Goal: Use online tool/utility: Utilize a website feature to perform a specific function

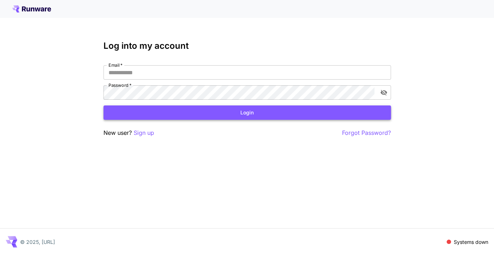
type input "**********"
drag, startPoint x: 214, startPoint y: 113, endPoint x: 276, endPoint y: 20, distance: 111.6
click at [214, 113] on button "Login" at bounding box center [246, 113] width 287 height 15
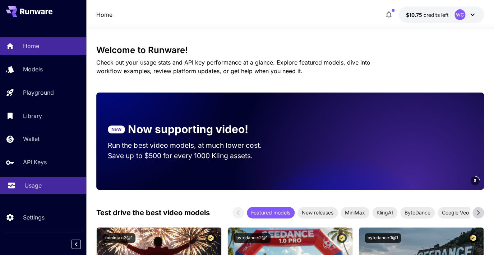
drag, startPoint x: 22, startPoint y: 192, endPoint x: 40, endPoint y: 190, distance: 17.7
click at [22, 192] on link "Usage" at bounding box center [43, 186] width 86 height 18
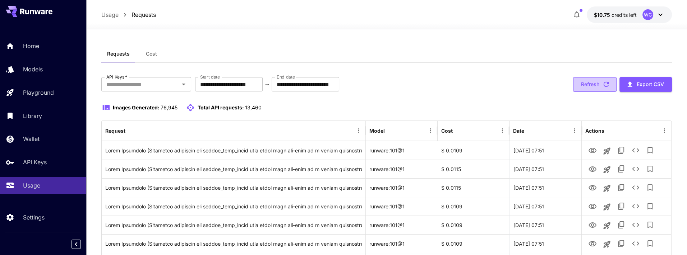
click at [494, 84] on button "Refresh" at bounding box center [594, 84] width 43 height 15
click at [494, 87] on button "Refresh" at bounding box center [594, 84] width 43 height 15
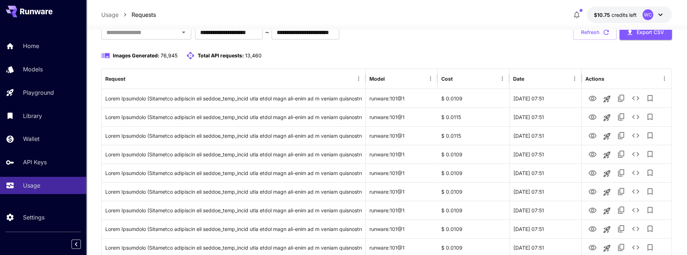
scroll to position [50, 0]
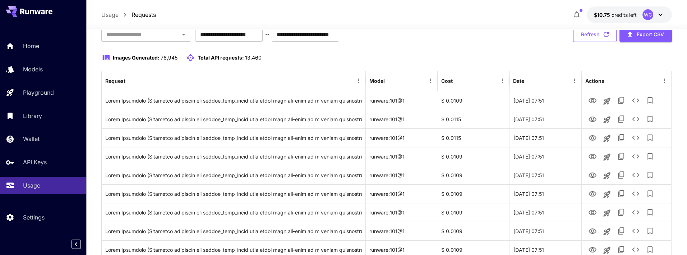
click at [494, 36] on button "Refresh" at bounding box center [594, 34] width 43 height 15
click at [494, 33] on button "Refresh" at bounding box center [594, 34] width 43 height 15
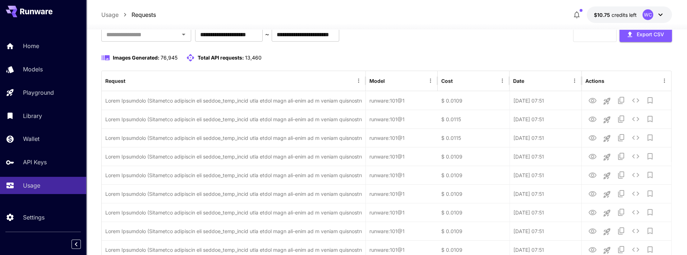
scroll to position [49, 0]
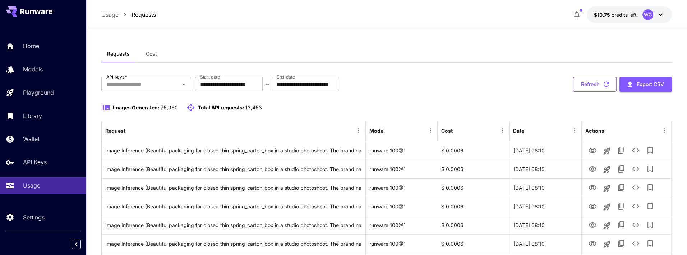
click at [590, 90] on button "Refresh" at bounding box center [594, 84] width 43 height 15
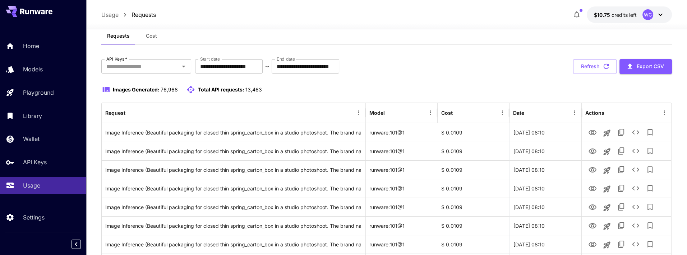
scroll to position [19, 0]
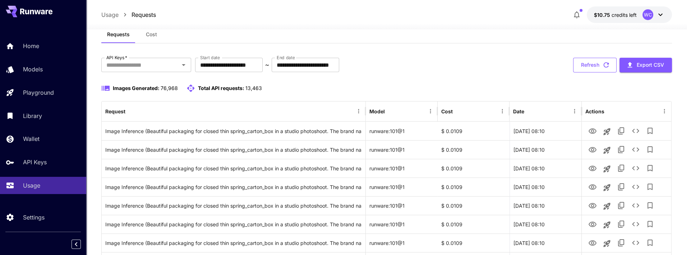
click at [581, 60] on button "Refresh" at bounding box center [594, 65] width 43 height 15
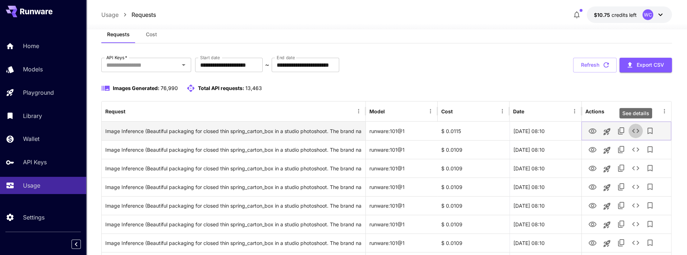
click at [636, 134] on icon "See details" at bounding box center [635, 131] width 9 height 9
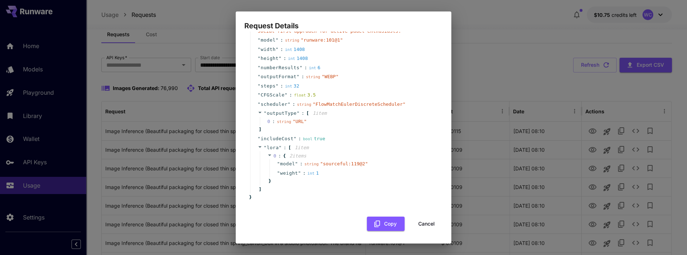
scroll to position [0, 0]
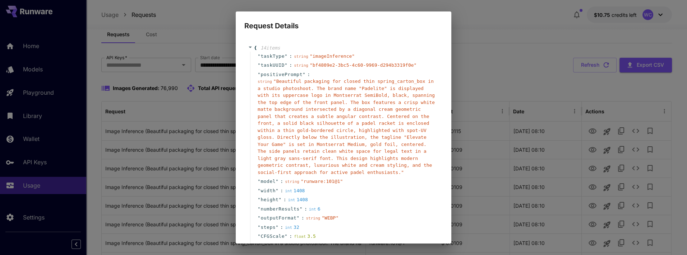
click at [522, 75] on div "Request Details { 14 item s " taskType " : string " imageInference " " taskUUID…" at bounding box center [343, 127] width 687 height 255
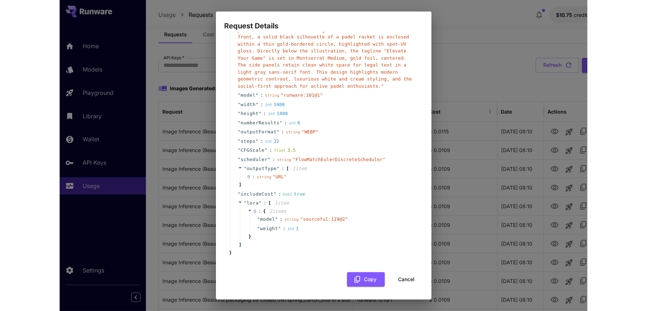
scroll to position [86, 0]
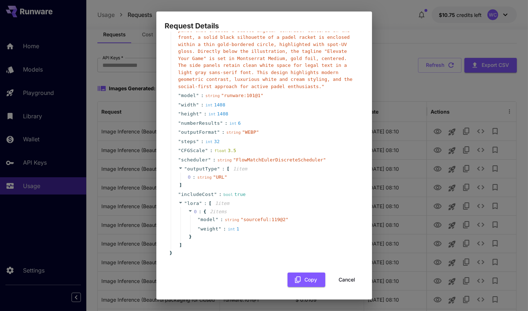
click at [435, 84] on div "Request Details { 14 item s " taskType " : string " imageInference " " taskUUID…" at bounding box center [264, 155] width 528 height 311
drag, startPoint x: 344, startPoint y: 279, endPoint x: 352, endPoint y: 273, distance: 9.7
click at [344, 255] on button "Cancel" at bounding box center [347, 279] width 32 height 15
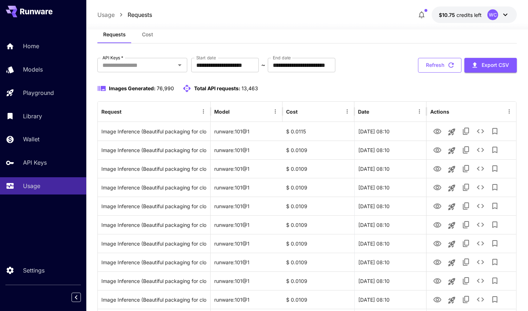
click at [440, 65] on button "Refresh" at bounding box center [439, 65] width 43 height 15
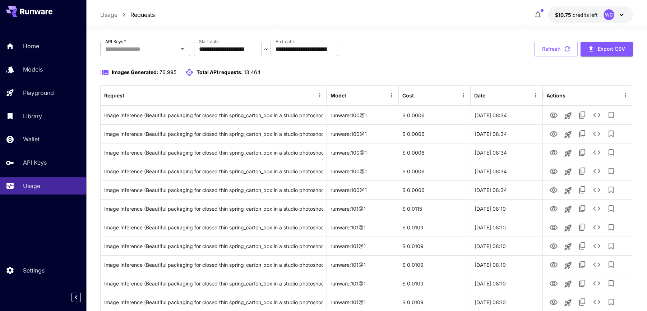
scroll to position [35, 0]
click at [556, 53] on button "Refresh" at bounding box center [555, 49] width 43 height 15
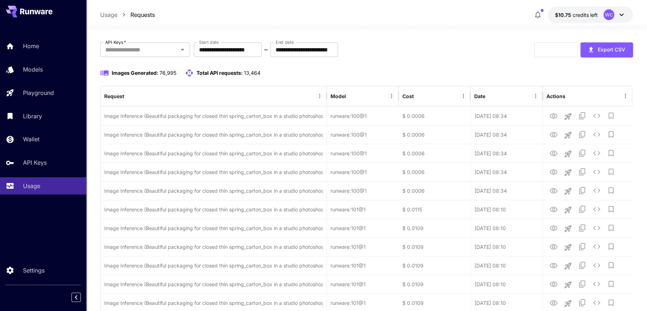
scroll to position [40, 0]
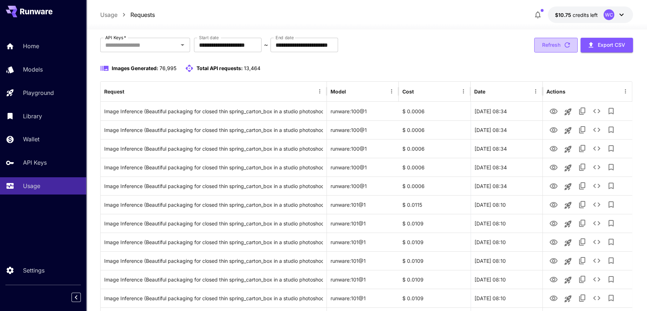
click at [546, 42] on button "Refresh" at bounding box center [555, 45] width 43 height 15
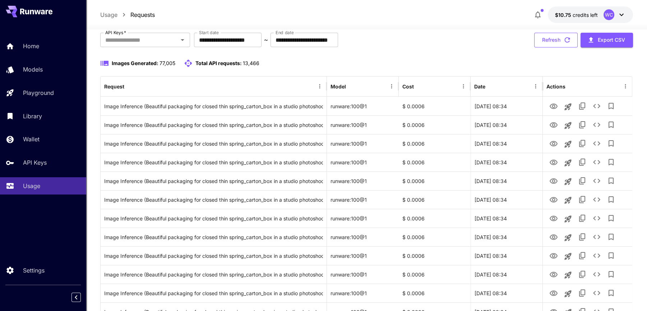
drag, startPoint x: 546, startPoint y: 41, endPoint x: 542, endPoint y: 40, distance: 4.0
click at [546, 41] on button "Refresh" at bounding box center [555, 40] width 43 height 15
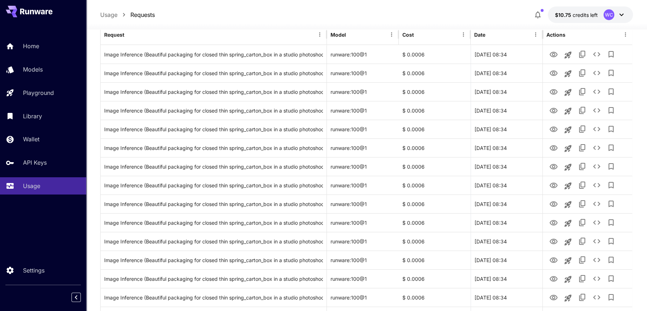
scroll to position [0, 0]
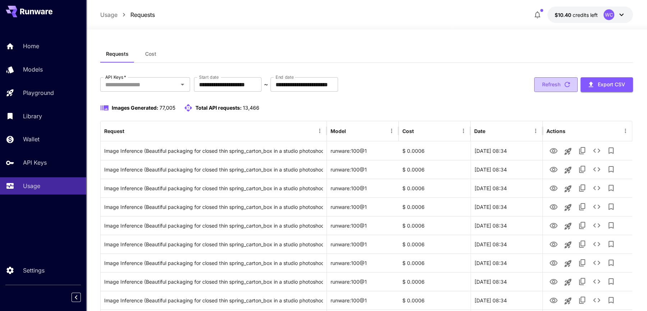
click at [569, 86] on icon "button" at bounding box center [567, 84] width 8 height 8
click at [557, 81] on button "Refresh" at bounding box center [555, 84] width 43 height 15
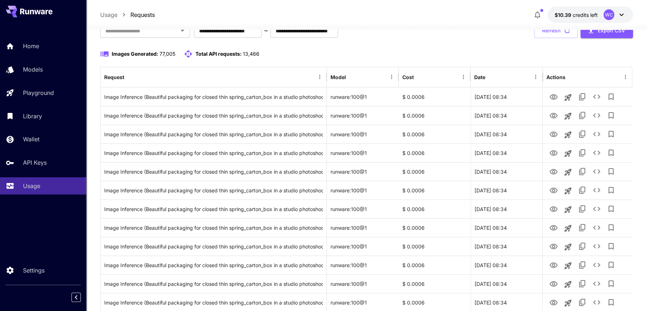
scroll to position [53, 0]
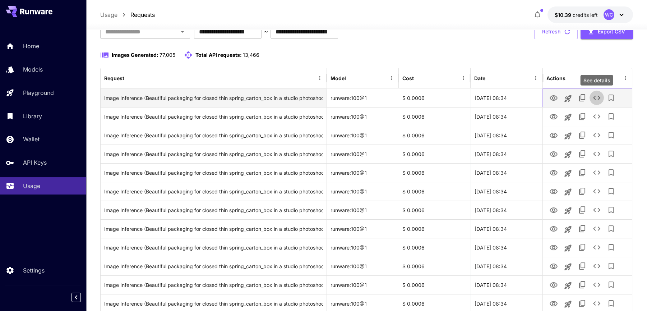
click at [591, 97] on button "See details" at bounding box center [596, 98] width 14 height 14
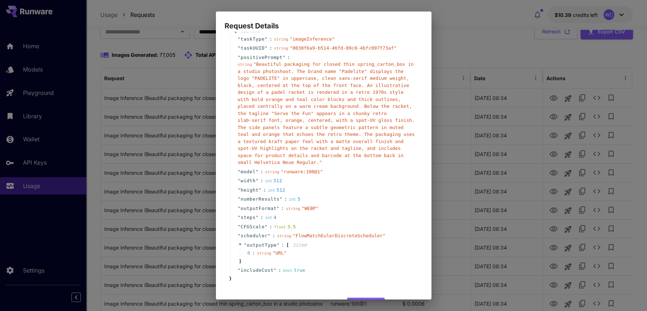
scroll to position [0, 0]
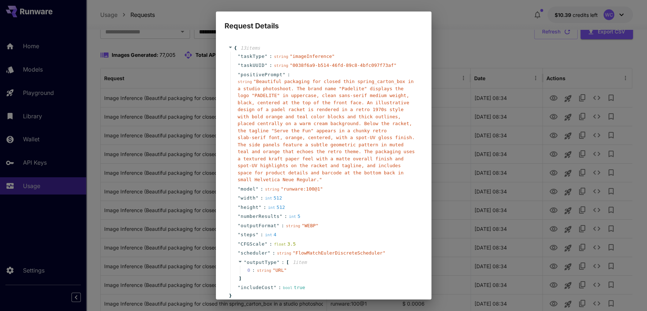
click at [481, 119] on div "Request Details { 13 item s " taskType " : string " imageInference " " taskUUID…" at bounding box center [323, 155] width 647 height 311
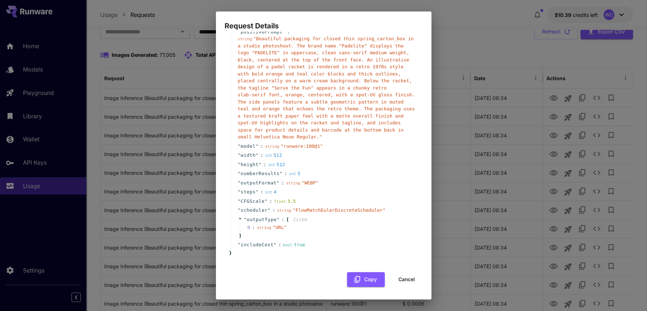
drag, startPoint x: 402, startPoint y: 278, endPoint x: 417, endPoint y: 236, distance: 44.4
click at [402, 278] on button "Cancel" at bounding box center [407, 279] width 32 height 15
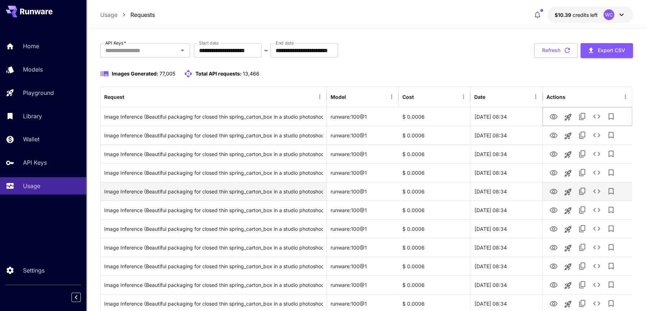
scroll to position [36, 0]
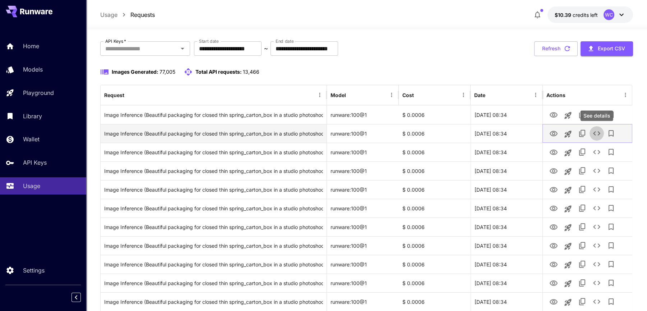
click at [598, 133] on icon "See details" at bounding box center [596, 133] width 9 height 9
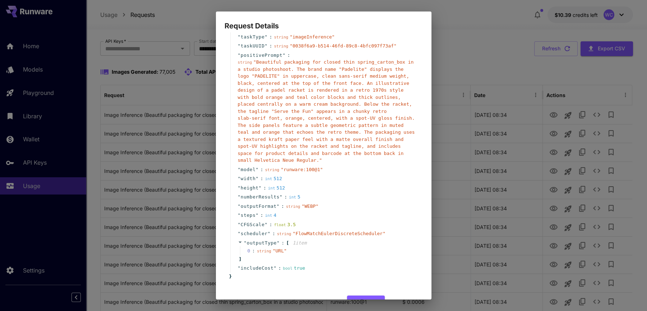
scroll to position [43, 0]
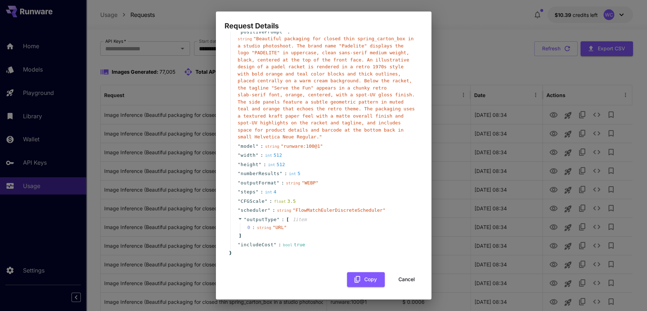
click at [483, 171] on div "Request Details { 13 item s " taskType " : string " imageInference " " taskUUID…" at bounding box center [323, 155] width 647 height 311
click at [411, 278] on button "Cancel" at bounding box center [407, 279] width 32 height 15
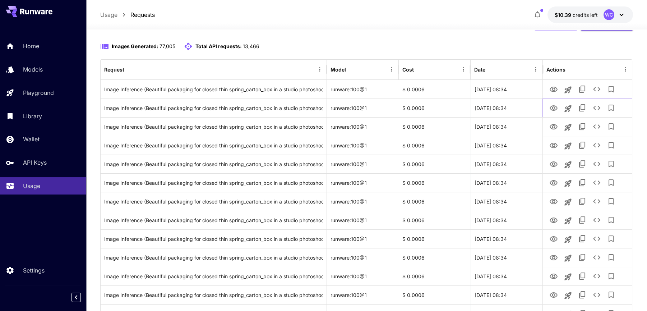
scroll to position [0, 0]
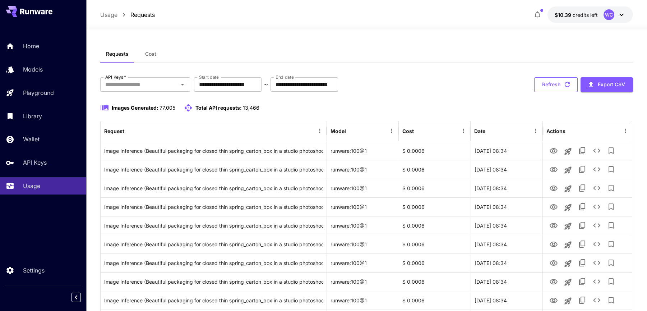
drag, startPoint x: 545, startPoint y: 82, endPoint x: 540, endPoint y: 83, distance: 4.5
click at [545, 82] on button "Refresh" at bounding box center [555, 84] width 43 height 15
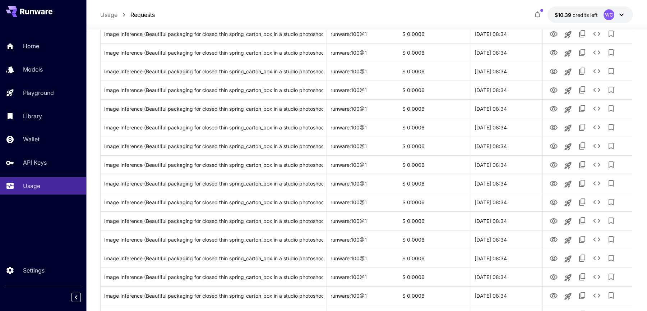
scroll to position [115, 0]
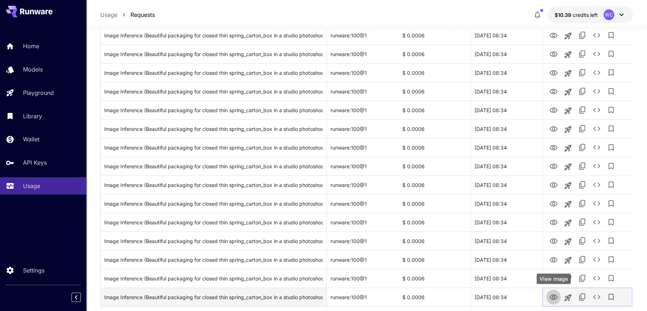
click at [555, 297] on icon "View Image" at bounding box center [553, 297] width 9 height 9
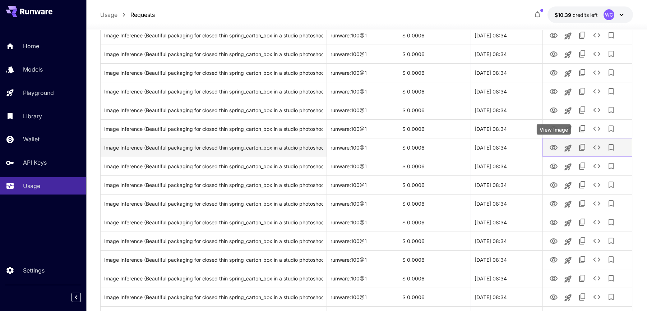
click at [552, 150] on icon "View Image" at bounding box center [553, 147] width 9 height 9
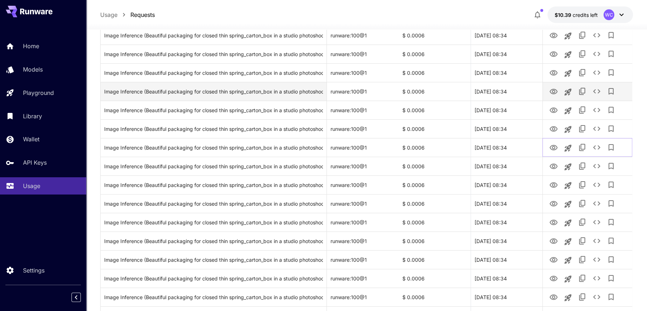
scroll to position [91, 0]
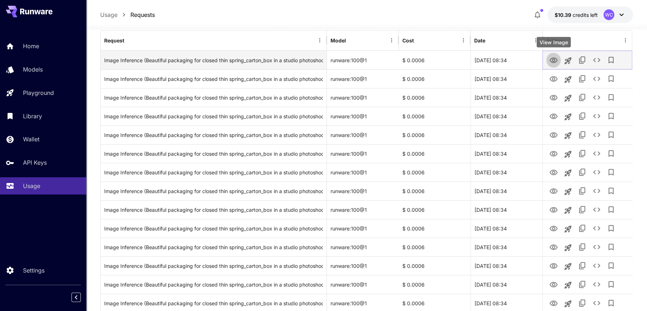
drag, startPoint x: 551, startPoint y: 59, endPoint x: 548, endPoint y: 63, distance: 4.4
click at [551, 59] on icon "View Image" at bounding box center [553, 60] width 9 height 9
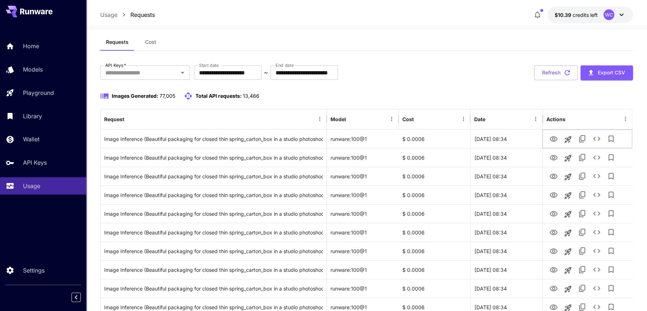
scroll to position [0, 0]
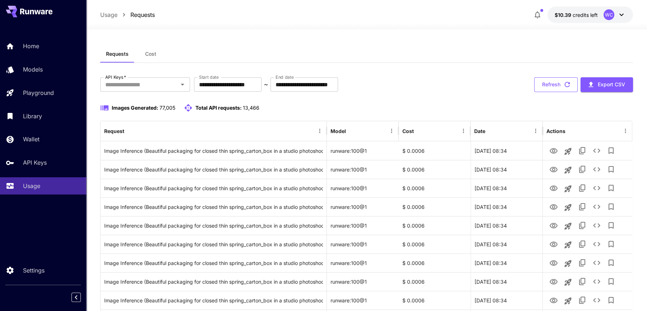
click at [553, 86] on button "Refresh" at bounding box center [555, 84] width 43 height 15
click at [548, 85] on button "Refresh" at bounding box center [555, 84] width 43 height 15
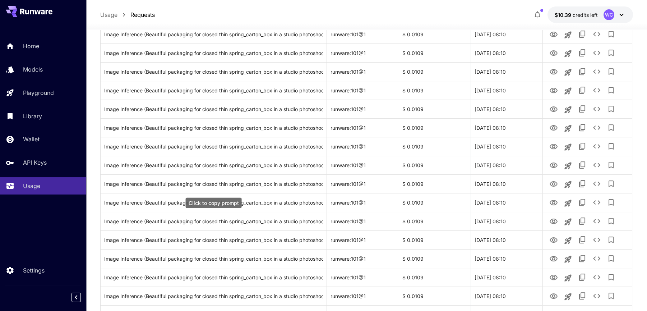
scroll to position [805, 0]
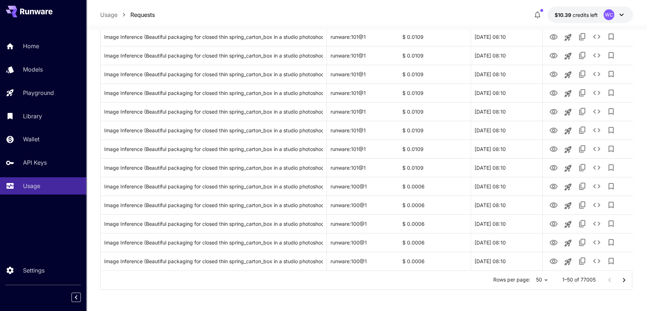
click at [627, 282] on icon "Go to next page" at bounding box center [624, 280] width 9 height 9
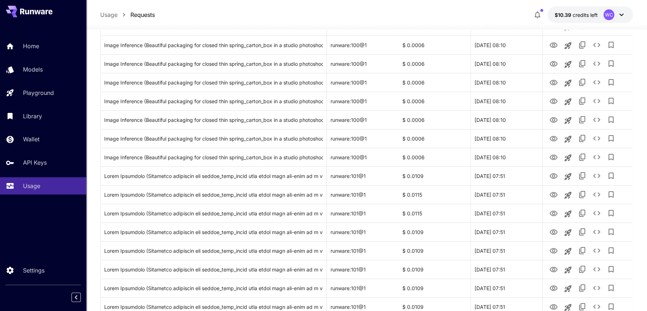
scroll to position [171, 0]
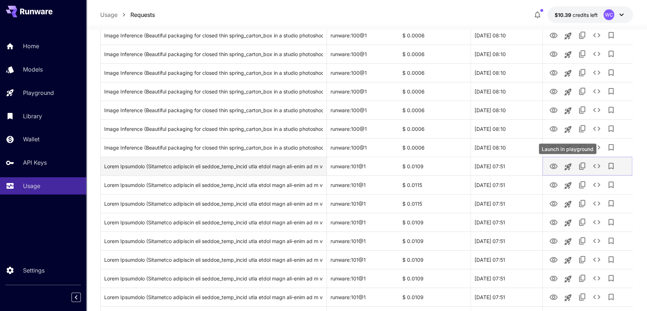
click at [571, 168] on icon "Launch in playground" at bounding box center [567, 166] width 9 height 9
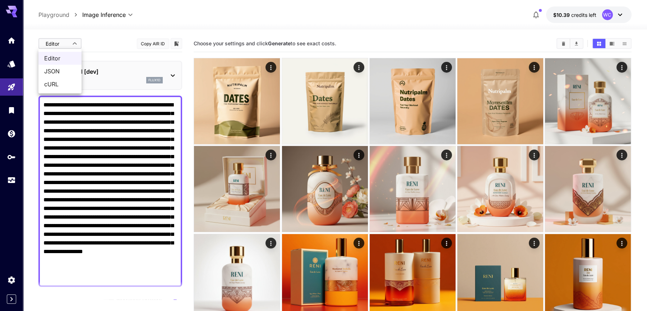
click at [60, 67] on span "JSON" at bounding box center [60, 71] width 32 height 9
type input "****"
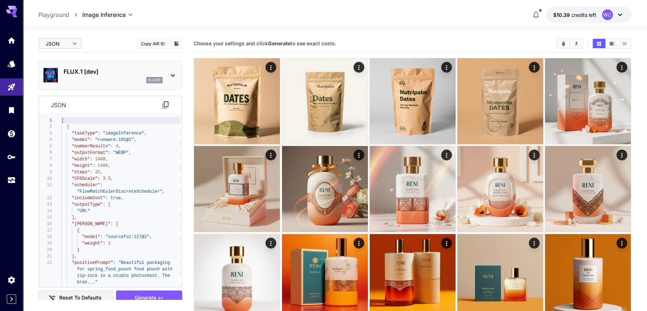
click at [125, 77] on div "flux1d" at bounding box center [113, 80] width 99 height 6
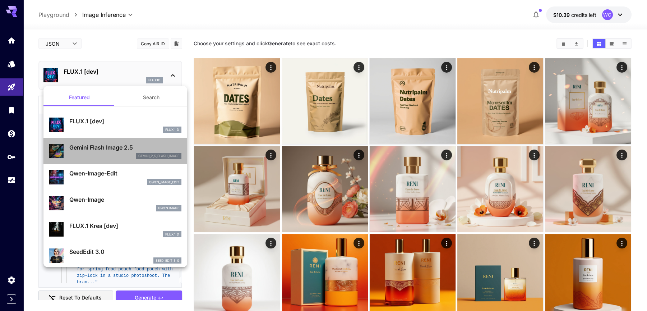
click at [102, 149] on p "Gemini Flash Image 2.5" at bounding box center [125, 147] width 112 height 9
type input "*"
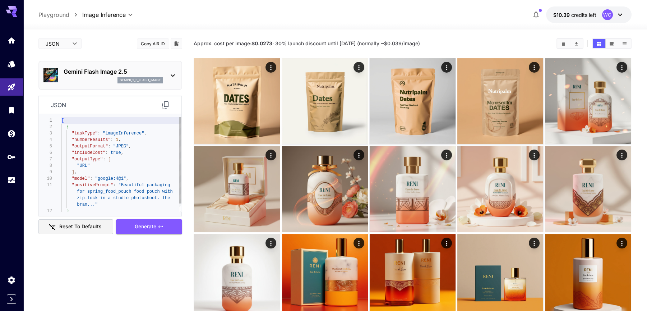
scroll to position [32, 0]
click at [141, 154] on div "[ { "taskType" : "imageInference" , "numberResults" : 1 , "outputFormat" : "JPE…" at bounding box center [121, 168] width 120 height 103
type textarea "**********"
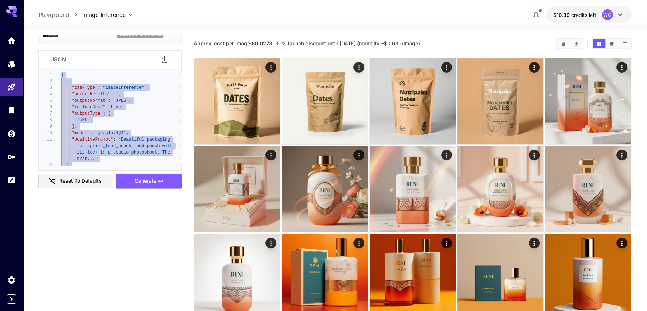
scroll to position [0, 0]
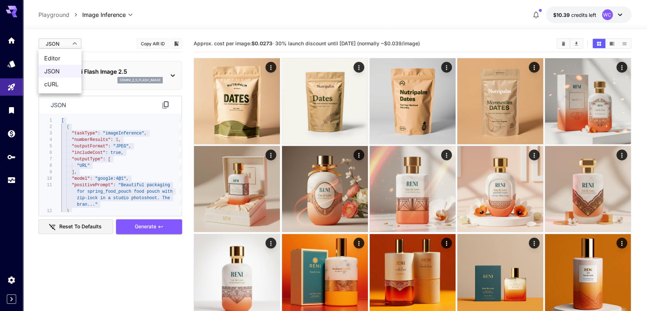
click at [66, 58] on span "Editor" at bounding box center [60, 58] width 32 height 9
type input "****"
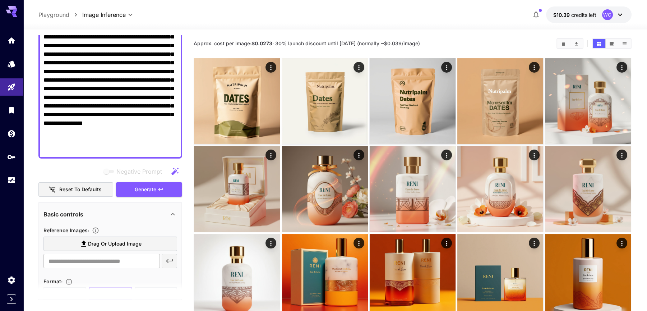
scroll to position [133, 0]
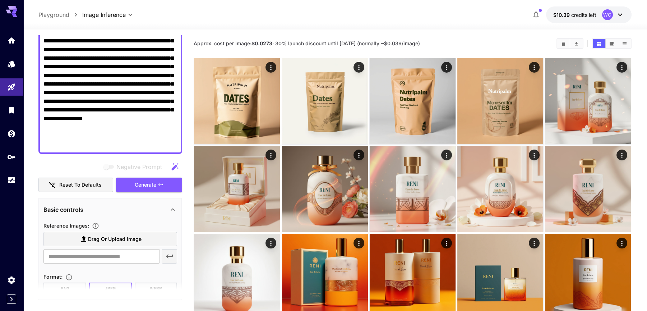
click at [96, 235] on span "Drag or upload image" at bounding box center [115, 239] width 54 height 9
click at [0, 0] on input "Drag or upload image" at bounding box center [0, 0] width 0 height 0
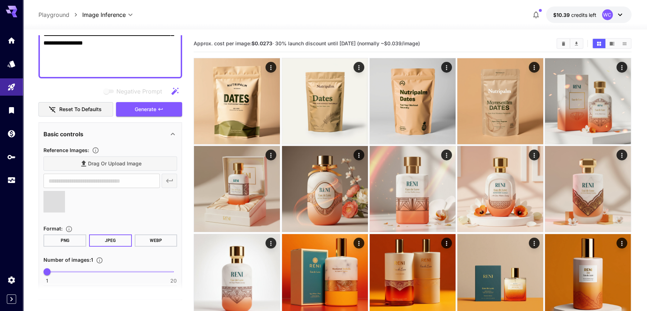
type input "**********"
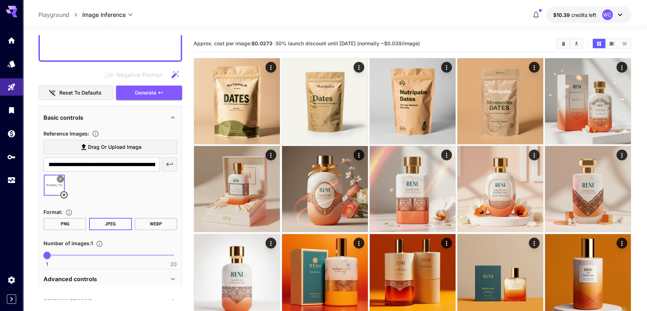
scroll to position [229, 0]
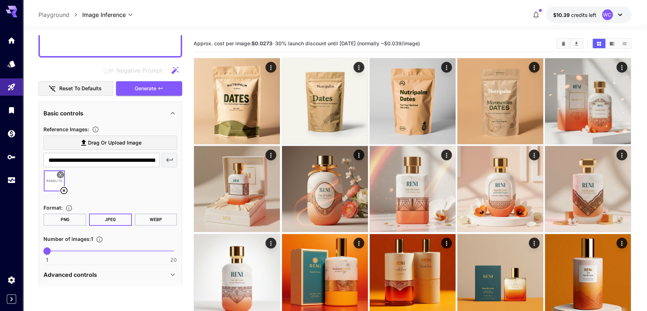
click at [154, 216] on button "WEBP" at bounding box center [156, 219] width 43 height 12
click at [92, 248] on span "1 20 8" at bounding box center [110, 250] width 126 height 11
drag, startPoint x: 92, startPoint y: 248, endPoint x: 75, endPoint y: 248, distance: 16.9
click at [75, 248] on span "5" at bounding box center [73, 250] width 7 height 7
drag, startPoint x: 71, startPoint y: 248, endPoint x: 76, endPoint y: 247, distance: 4.7
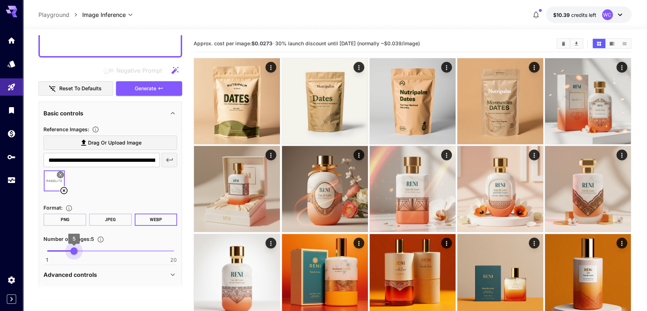
click at [76, 247] on span "5" at bounding box center [73, 250] width 7 height 7
drag, startPoint x: 77, startPoint y: 250, endPoint x: 84, endPoint y: 249, distance: 7.9
click at [84, 249] on span "7" at bounding box center [87, 250] width 7 height 7
type input "*"
drag, startPoint x: 84, startPoint y: 250, endPoint x: 79, endPoint y: 250, distance: 5.0
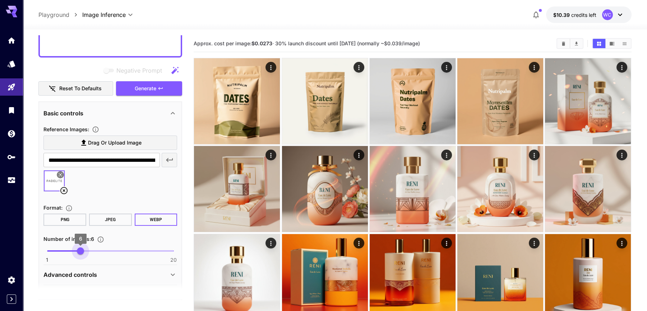
click at [79, 250] on span "6" at bounding box center [80, 250] width 7 height 7
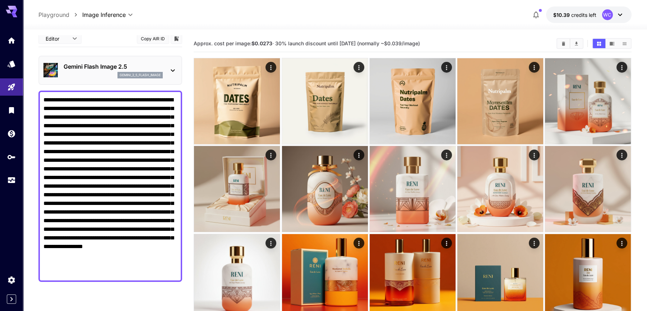
scroll to position [0, 0]
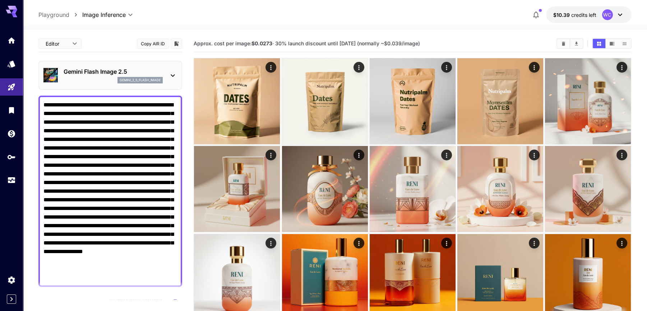
click at [56, 69] on span "JSON" at bounding box center [60, 71] width 32 height 9
type input "****"
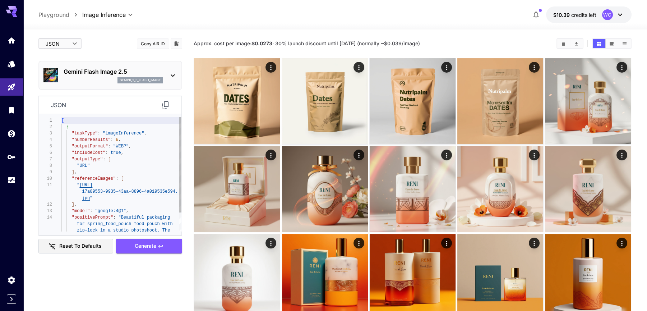
type textarea "**********"
click at [128, 153] on div "[ { "taskType" : "imageInference" , "numberResults" : 6 , "outputFormat" : "WEB…" at bounding box center [121, 185] width 120 height 136
click at [168, 106] on icon at bounding box center [165, 104] width 6 height 7
